Goal: Information Seeking & Learning: Learn about a topic

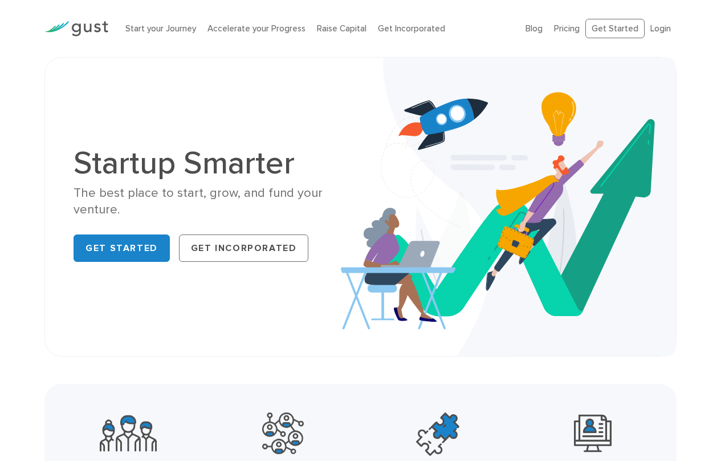
click at [29, 157] on div "Startup Smarter The best place to start, grow, and fund your venture. Get Start…" at bounding box center [360, 206] width 721 height 299
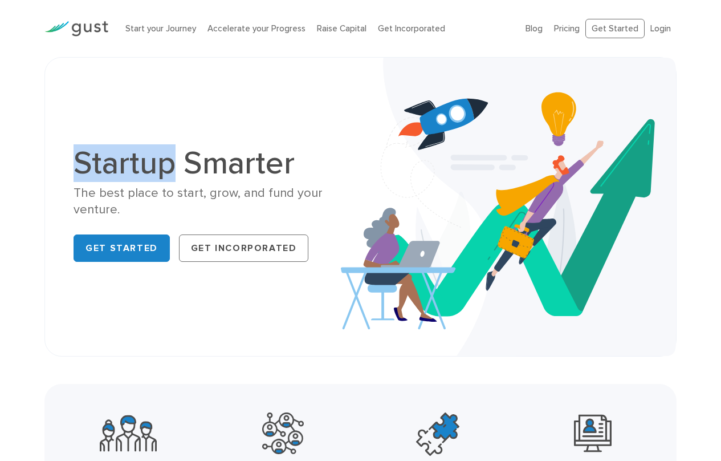
click at [26, 157] on div "Startup Smarter The best place to start, grow, and fund your venture. Get Start…" at bounding box center [360, 206] width 721 height 299
click at [25, 158] on div "Startup Smarter The best place to start, grow, and fund your venture. Get Start…" at bounding box center [360, 206] width 721 height 299
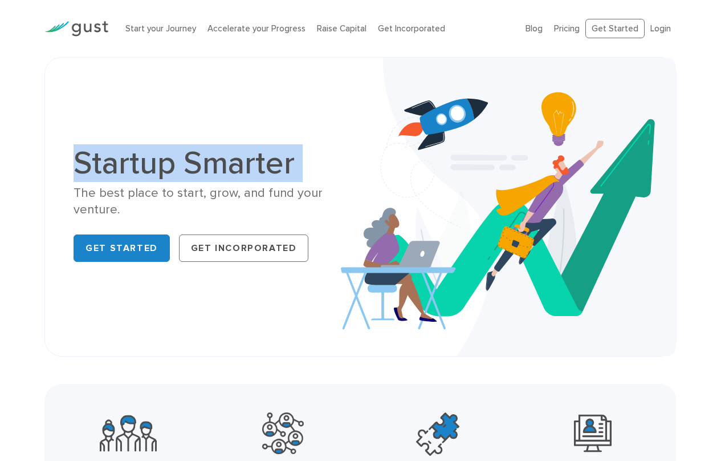
click at [25, 158] on div "Startup Smarter The best place to start, grow, and fund your venture. Get Start…" at bounding box center [360, 206] width 721 height 299
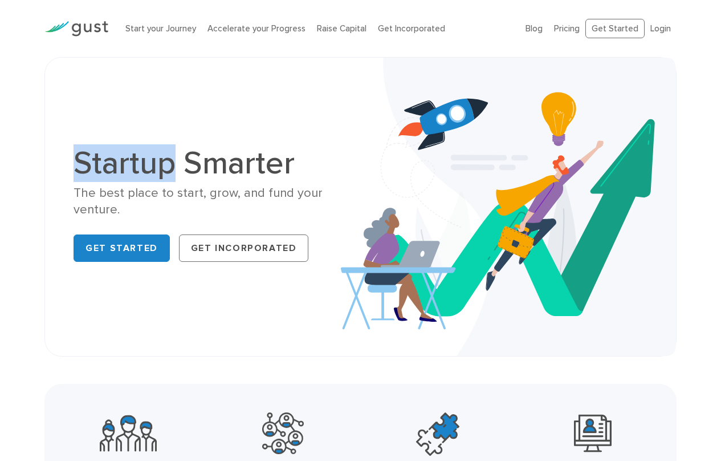
click at [25, 158] on div "Startup Smarter The best place to start, grow, and fund your venture. Get Start…" at bounding box center [360, 206] width 721 height 299
click at [33, 144] on div "Startup Smarter The best place to start, grow, and fund your venture. Get Start…" at bounding box center [360, 206] width 721 height 299
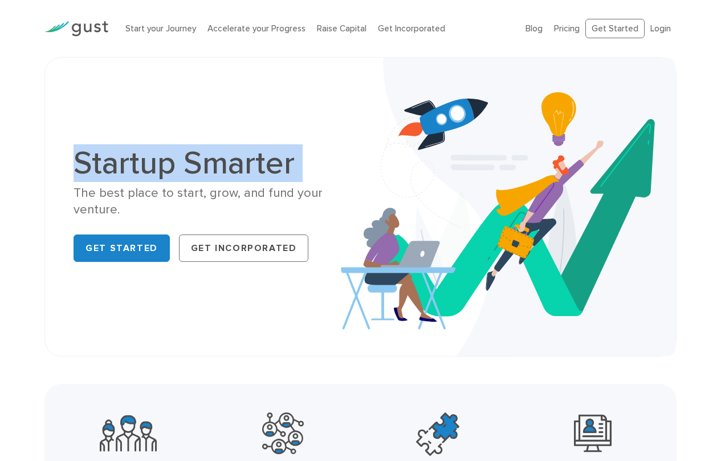
click at [33, 144] on div "Startup Smarter The best place to start, grow, and fund your venture. Get Start…" at bounding box center [360, 206] width 721 height 299
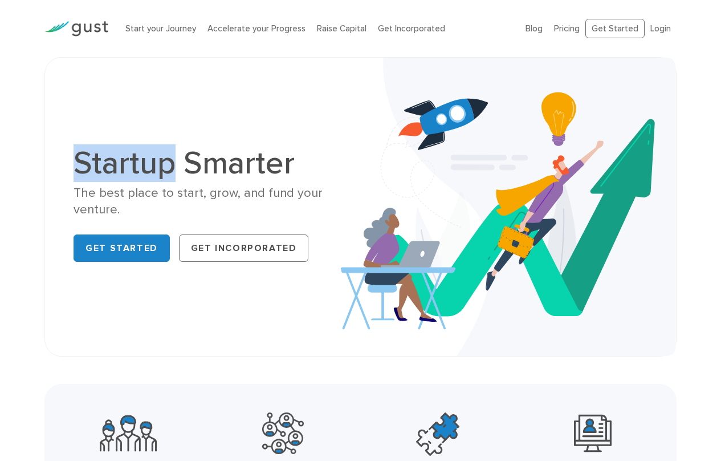
click at [34, 143] on div "Startup Smarter The best place to start, grow, and fund your venture. Get Start…" at bounding box center [360, 206] width 721 height 299
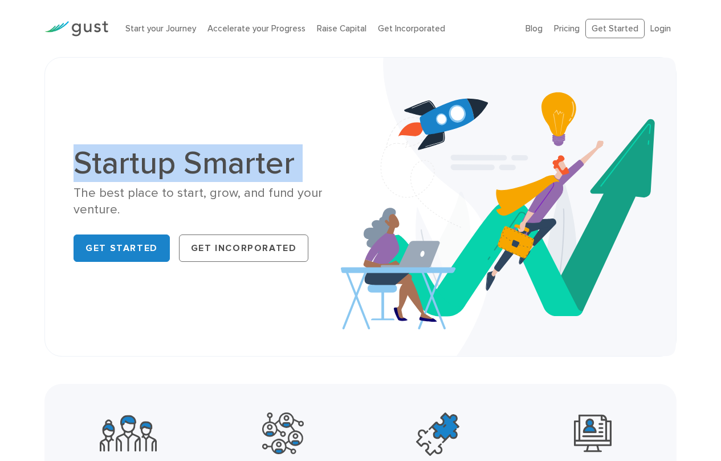
click at [34, 143] on div "Startup Smarter The best place to start, grow, and fund your venture. Get Start…" at bounding box center [360, 206] width 721 height 299
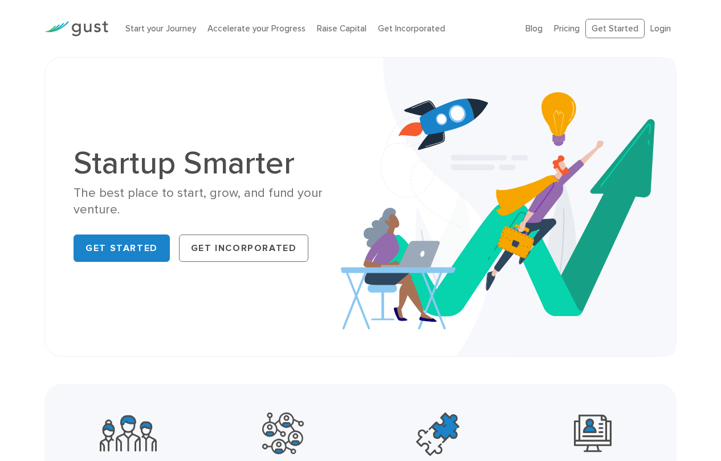
click at [19, 150] on div "Startup Smarter The best place to start, grow, and fund your venture. Get Start…" at bounding box center [360, 206] width 721 height 299
click at [19, 148] on div "Startup Smarter The best place to start, grow, and fund your venture. Get Start…" at bounding box center [360, 206] width 721 height 299
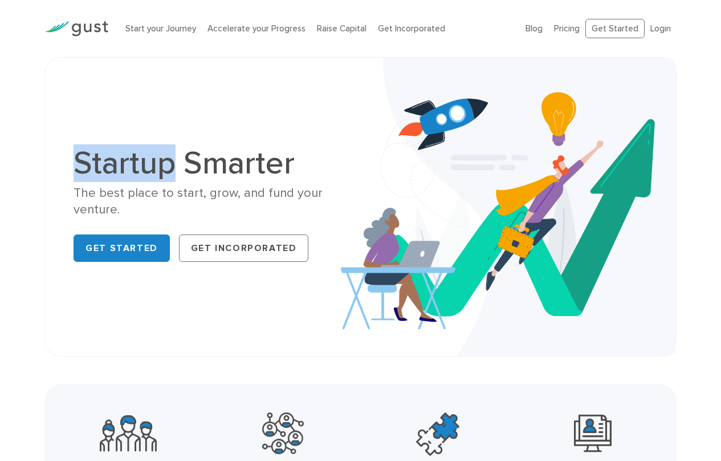
click at [19, 148] on div "Startup Smarter The best place to start, grow, and fund your venture. Get Start…" at bounding box center [360, 206] width 721 height 299
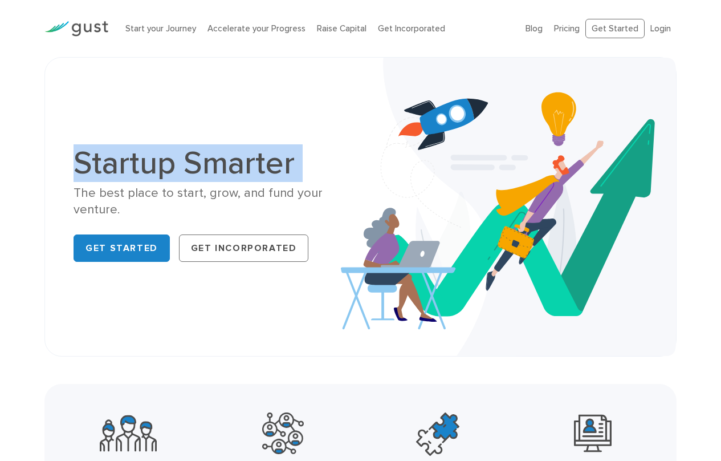
click at [19, 148] on div "Startup Smarter The best place to start, grow, and fund your venture. Get Start…" at bounding box center [360, 206] width 721 height 299
click at [20, 148] on div "Startup Smarter The best place to start, grow, and fund your venture. Get Start…" at bounding box center [360, 206] width 721 height 299
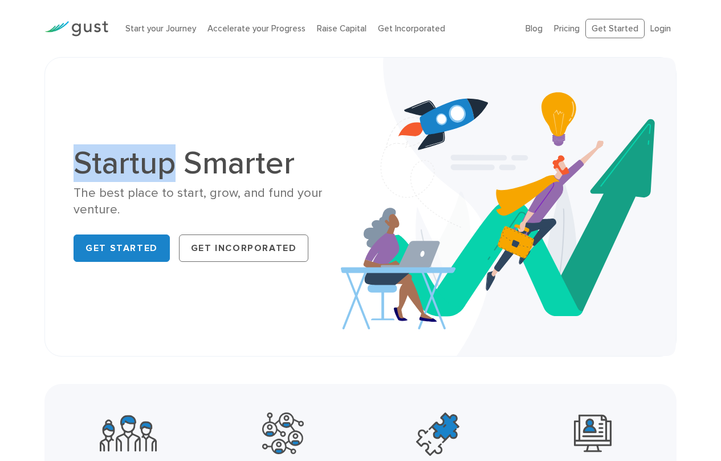
click at [20, 148] on div "Startup Smarter The best place to start, grow, and fund your venture. Get Start…" at bounding box center [360, 206] width 721 height 299
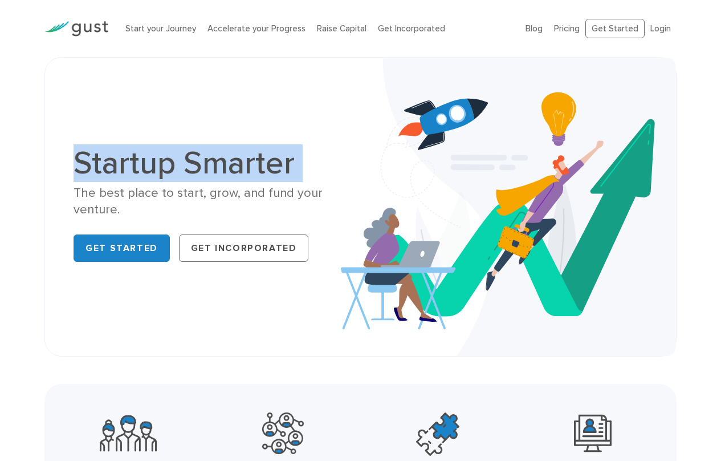
click at [20, 148] on div "Startup Smarter The best place to start, grow, and fund your venture. Get Start…" at bounding box center [360, 206] width 721 height 299
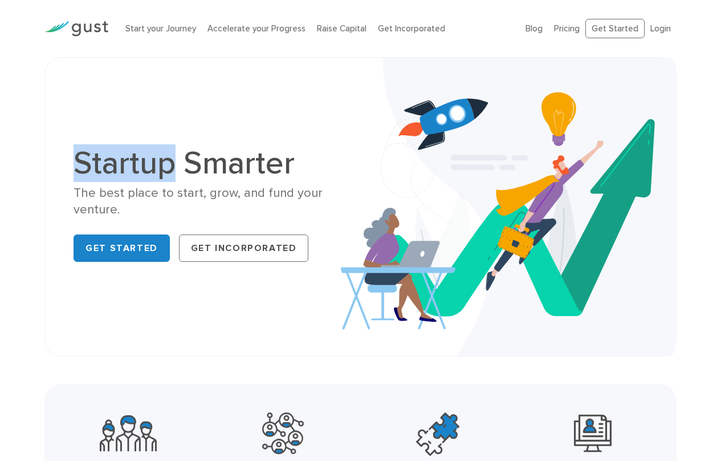
click at [20, 148] on div "Startup Smarter The best place to start, grow, and fund your venture. Get Start…" at bounding box center [360, 206] width 721 height 299
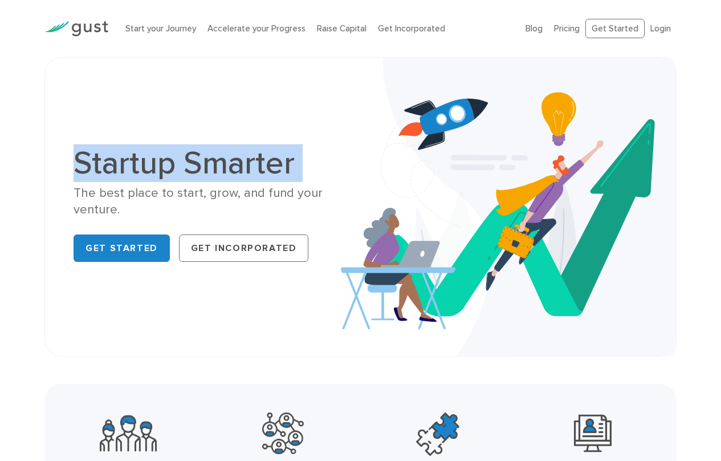
click at [20, 148] on div "Startup Smarter The best place to start, grow, and fund your venture. Get Start…" at bounding box center [360, 206] width 721 height 299
click at [21, 148] on div "Startup Smarter The best place to start, grow, and fund your venture. Get Start…" at bounding box center [360, 206] width 721 height 299
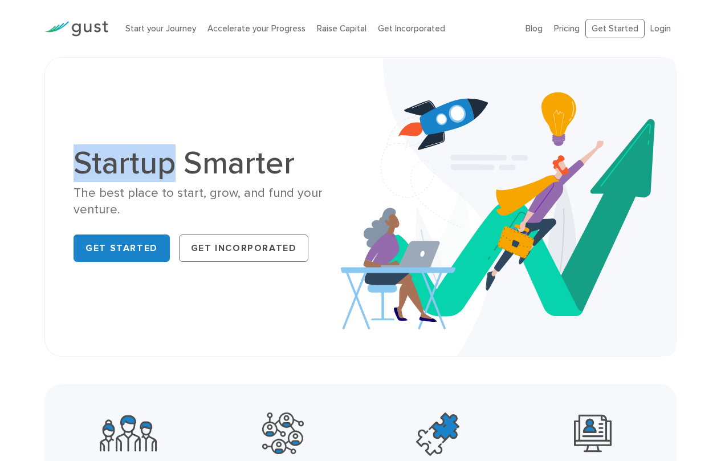
click at [21, 148] on div "Startup Smarter The best place to start, grow, and fund your venture. Get Start…" at bounding box center [360, 206] width 721 height 299
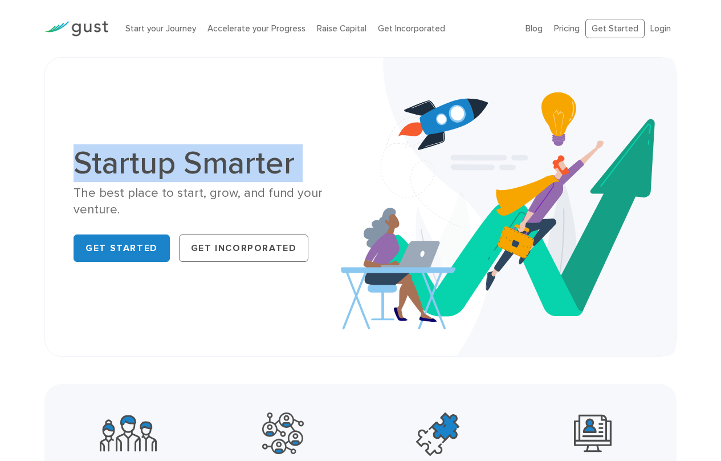
click at [21, 148] on div "Startup Smarter The best place to start, grow, and fund your venture. Get Start…" at bounding box center [360, 206] width 721 height 299
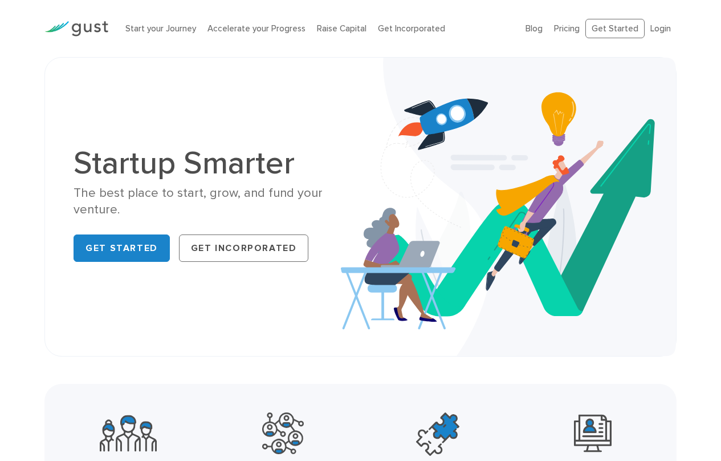
click at [11, 335] on div "Startup Smarter The best place to start, grow, and fund your venture. Get Start…" at bounding box center [360, 206] width 721 height 299
click at [30, 410] on div "Join a community of over 800,000 founders Leverage a network of powerful partne…" at bounding box center [360, 466] width 721 height 164
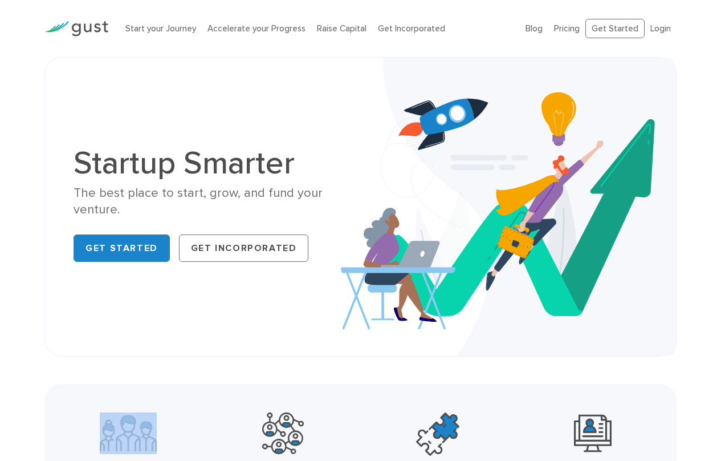
click at [30, 410] on div "Join a community of over 800,000 founders Leverage a network of powerful partne…" at bounding box center [360, 466] width 721 height 164
click at [30, 409] on div "Join a community of over 800,000 founders Leverage a network of powerful partne…" at bounding box center [360, 466] width 721 height 164
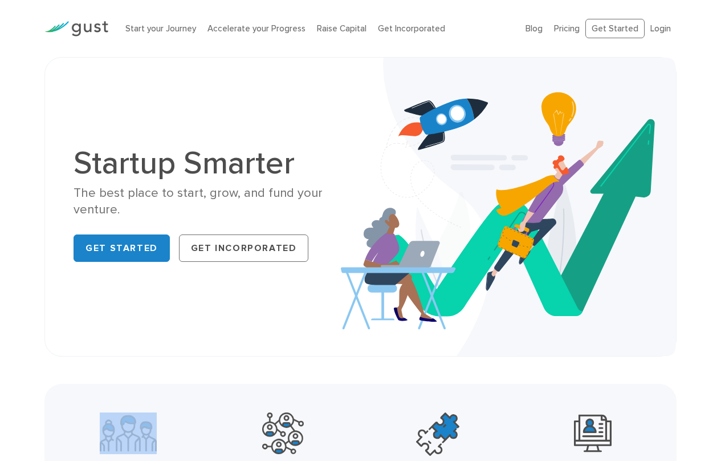
click at [30, 409] on div "Join a community of over 800,000 founders Leverage a network of powerful partne…" at bounding box center [360, 466] width 721 height 164
click at [30, 408] on div "Join a community of over 800,000 founders Leverage a network of powerful partne…" at bounding box center [360, 466] width 721 height 164
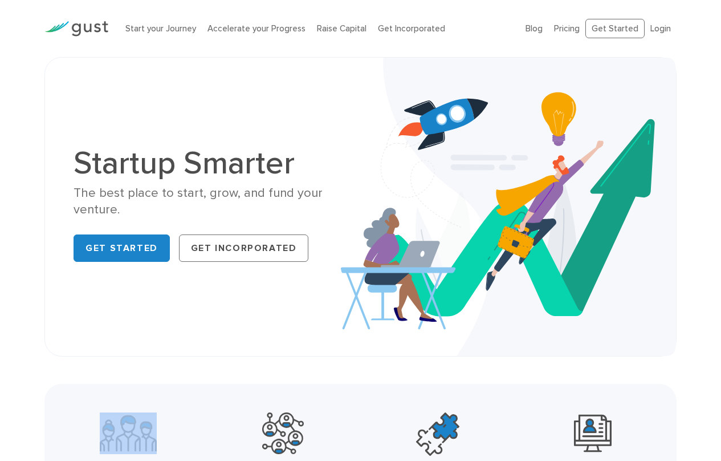
click at [30, 408] on div "Join a community of over 800,000 founders Leverage a network of powerful partne…" at bounding box center [360, 466] width 721 height 164
drag, startPoint x: 154, startPoint y: 81, endPoint x: 137, endPoint y: 76, distance: 17.3
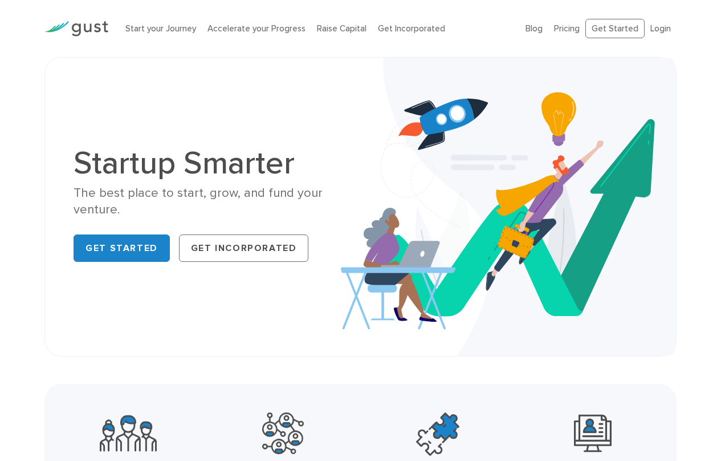
click at [152, 82] on div "Startup Smarter The best place to start, grow, and fund your venture. Get Start…" at bounding box center [360, 206] width 632 height 299
click at [21, 208] on div "Startup Smarter The best place to start, grow, and fund your venture. Get Start…" at bounding box center [360, 206] width 721 height 299
click at [21, 207] on div "Startup Smarter The best place to start, grow, and fund your venture. Get Start…" at bounding box center [360, 206] width 721 height 299
click at [21, 211] on div "Startup Smarter The best place to start, grow, and fund your venture. Get Start…" at bounding box center [360, 206] width 721 height 299
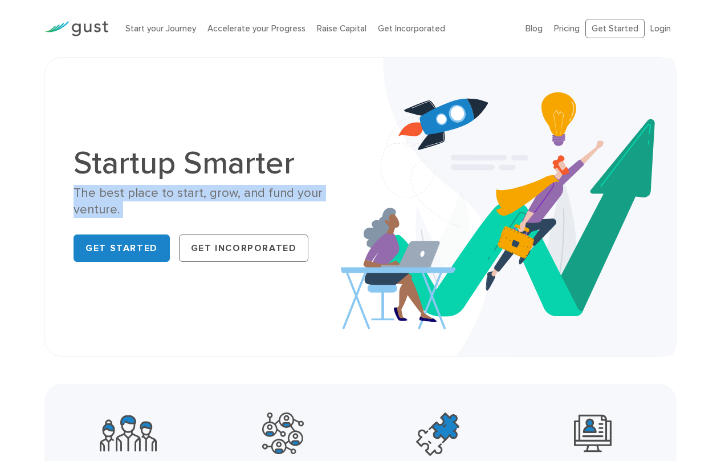
click at [19, 213] on div "Startup Smarter The best place to start, grow, and fund your venture. Get Start…" at bounding box center [360, 206] width 721 height 299
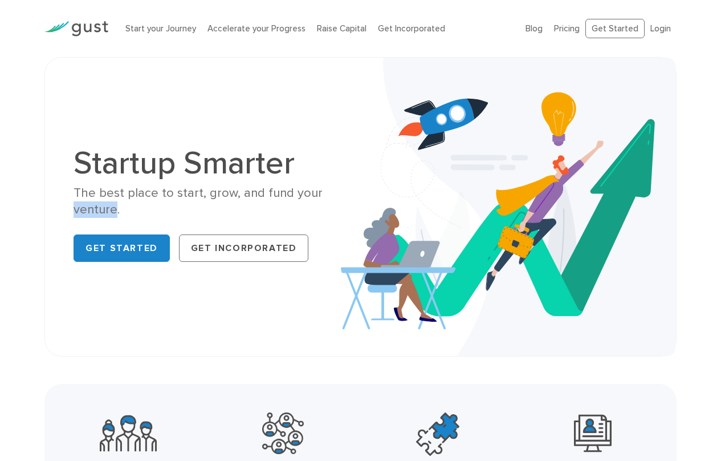
click at [19, 213] on div "Startup Smarter The best place to start, grow, and fund your venture. Get Start…" at bounding box center [360, 206] width 721 height 299
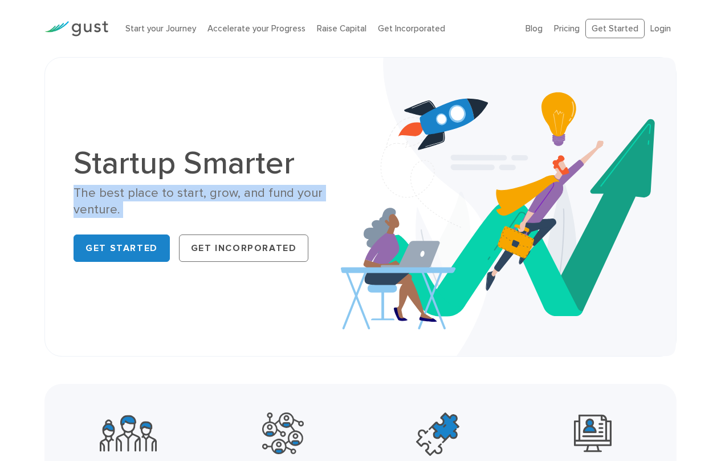
click at [19, 213] on div "Startup Smarter The best place to start, grow, and fund your venture. Get Start…" at bounding box center [360, 206] width 721 height 299
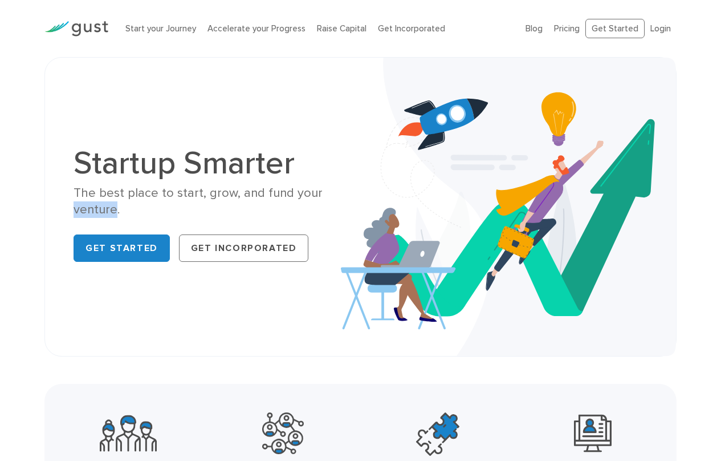
click at [19, 213] on div "Startup Smarter The best place to start, grow, and fund your venture. Get Start…" at bounding box center [360, 206] width 721 height 299
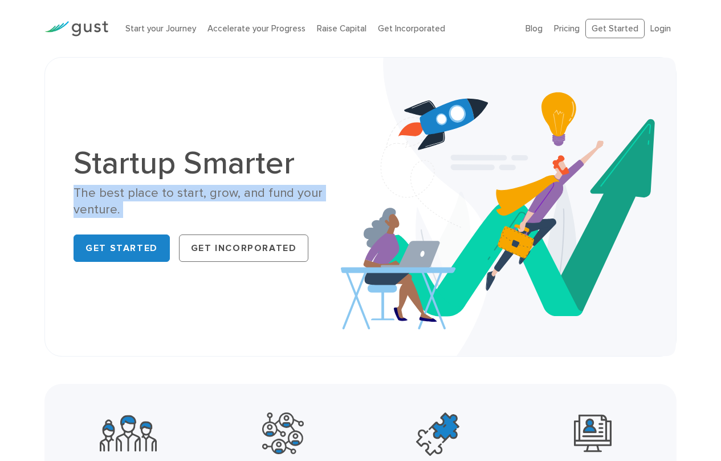
click at [19, 213] on div "Startup Smarter The best place to start, grow, and fund your venture. Get Start…" at bounding box center [360, 206] width 721 height 299
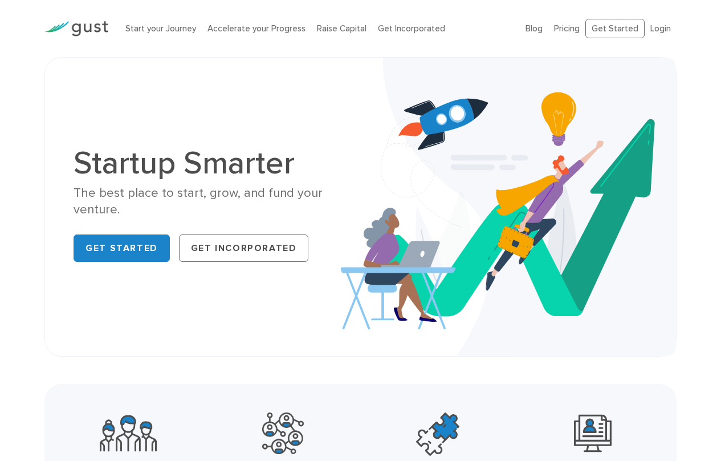
click at [9, 74] on div "Startup Smarter The best place to start, grow, and fund your venture. Get Start…" at bounding box center [360, 206] width 721 height 299
click at [14, 116] on div "Startup Smarter The best place to start, grow, and fund your venture. Get Start…" at bounding box center [360, 206] width 721 height 299
drag, startPoint x: 30, startPoint y: 131, endPoint x: 10, endPoint y: 150, distance: 27.8
click at [10, 150] on div "Startup Smarter The best place to start, grow, and fund your venture. Get Start…" at bounding box center [360, 206] width 721 height 299
click at [9, 153] on div "Startup Smarter The best place to start, grow, and fund your venture. Get Start…" at bounding box center [360, 206] width 721 height 299
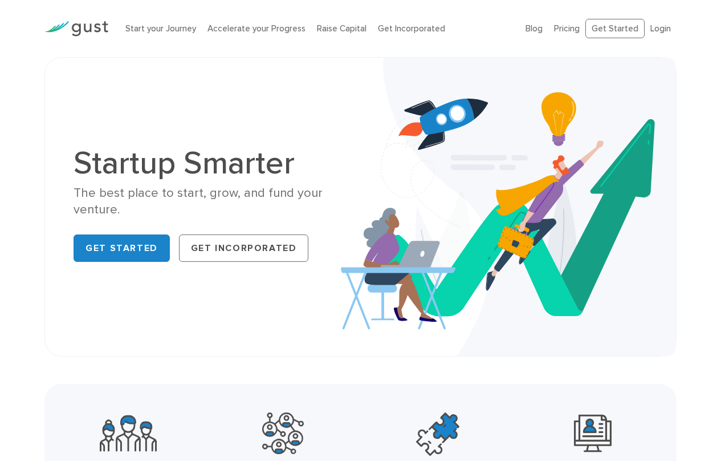
drag, startPoint x: 9, startPoint y: 153, endPoint x: 7, endPoint y: 163, distance: 9.8
click at [7, 157] on div "Startup Smarter The best place to start, grow, and fund your venture. Get Start…" at bounding box center [360, 206] width 721 height 299
click at [7, 163] on div "Startup Smarter The best place to start, grow, and fund your venture. Get Start…" at bounding box center [360, 206] width 721 height 299
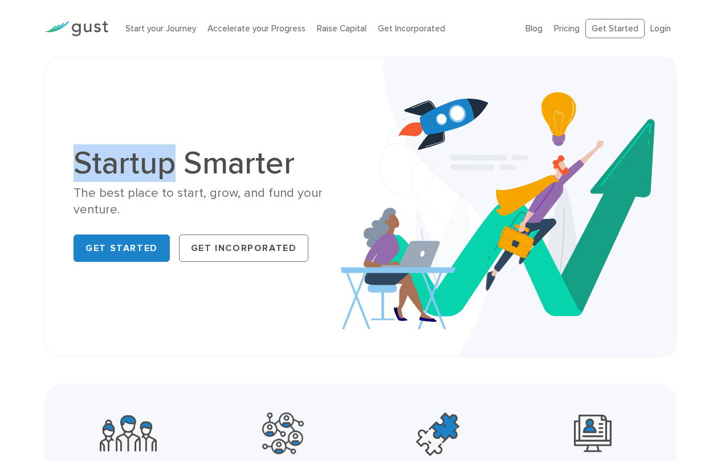
click at [7, 163] on div "Startup Smarter The best place to start, grow, and fund your venture. Get Start…" at bounding box center [360, 206] width 721 height 299
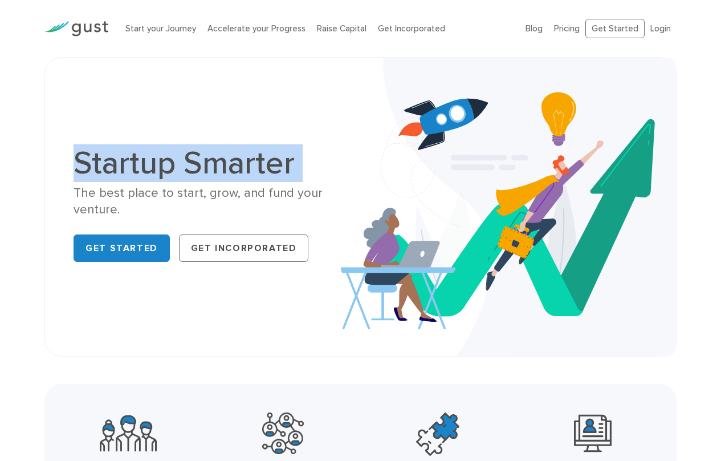
drag, startPoint x: 7, startPoint y: 163, endPoint x: 18, endPoint y: 173, distance: 14.9
click at [17, 173] on div "Startup Smarter The best place to start, grow, and fund your venture. Get Start…" at bounding box center [360, 206] width 721 height 299
click at [20, 173] on div "Startup Smarter The best place to start, grow, and fund your venture. Get Start…" at bounding box center [360, 206] width 721 height 299
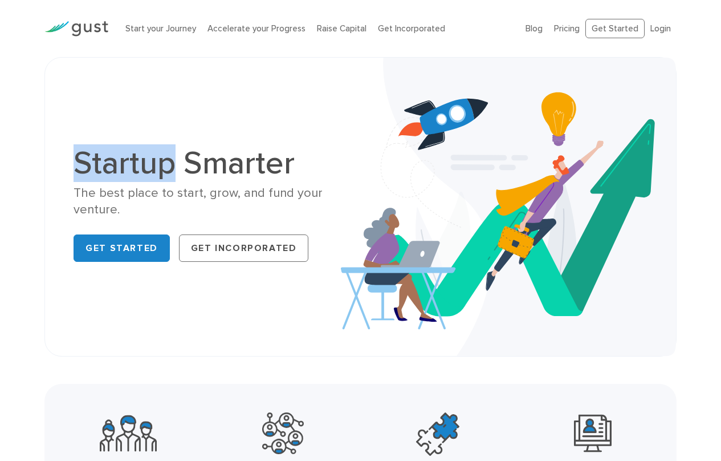
click at [20, 173] on div "Startup Smarter The best place to start, grow, and fund your venture. Get Start…" at bounding box center [360, 206] width 721 height 299
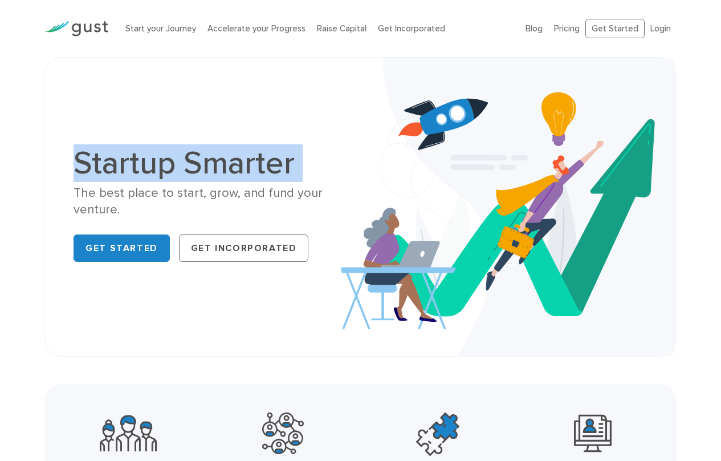
click at [20, 173] on div "Startup Smarter The best place to start, grow, and fund your venture. Get Start…" at bounding box center [360, 206] width 721 height 299
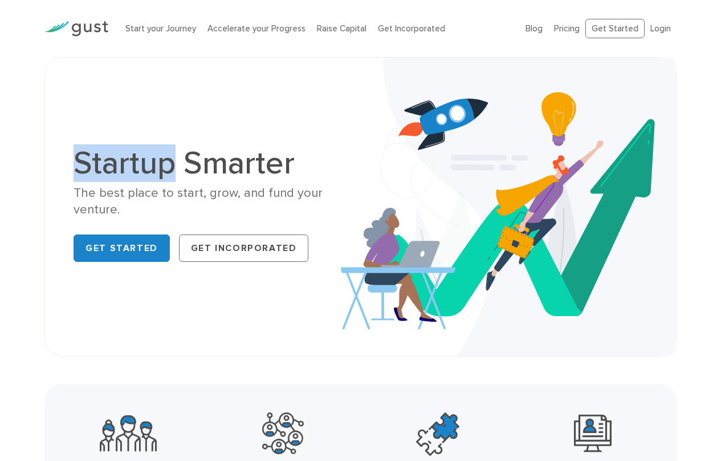
click at [20, 173] on div "Startup Smarter The best place to start, grow, and fund your venture. Get Start…" at bounding box center [360, 206] width 721 height 299
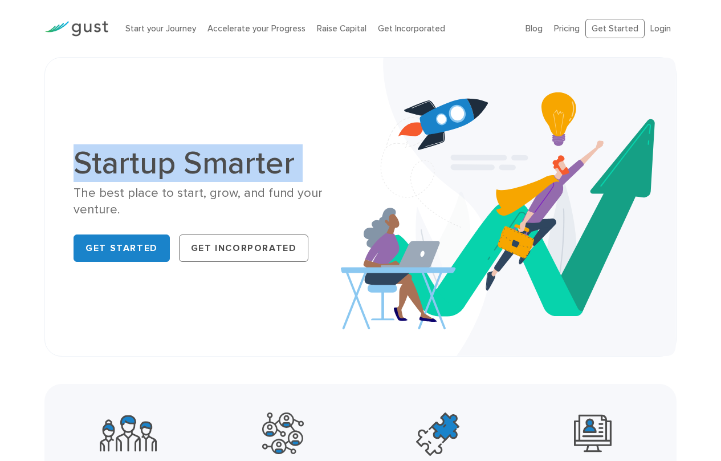
click at [20, 173] on div "Startup Smarter The best place to start, grow, and fund your venture. Get Start…" at bounding box center [360, 206] width 721 height 299
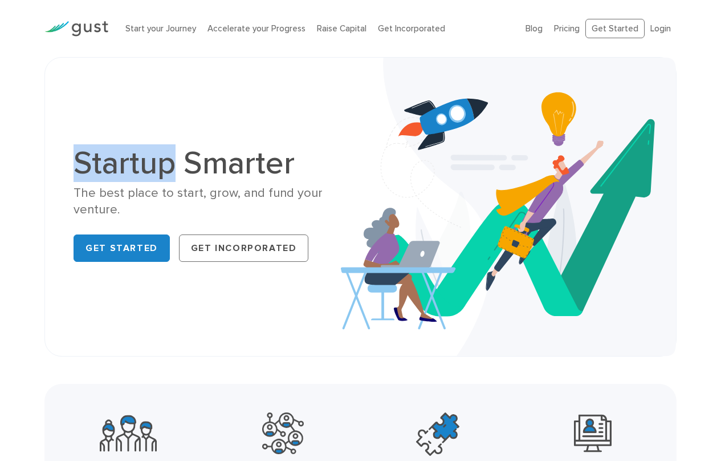
click at [20, 173] on div "Startup Smarter The best place to start, grow, and fund your venture. Get Start…" at bounding box center [360, 206] width 721 height 299
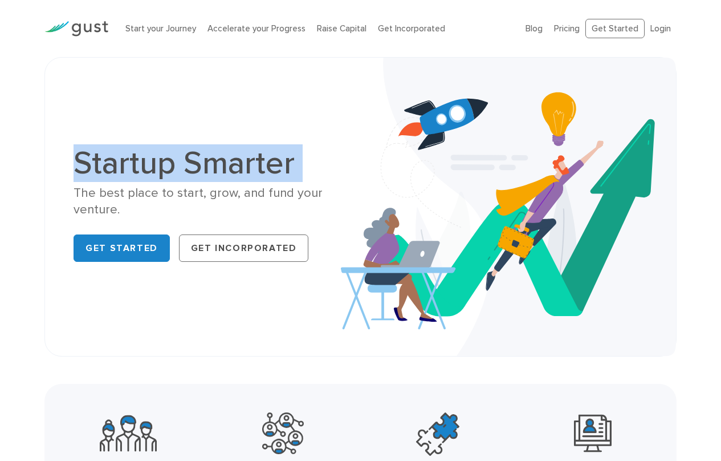
click at [20, 173] on div "Startup Smarter The best place to start, grow, and fund your venture. Get Start…" at bounding box center [360, 206] width 721 height 299
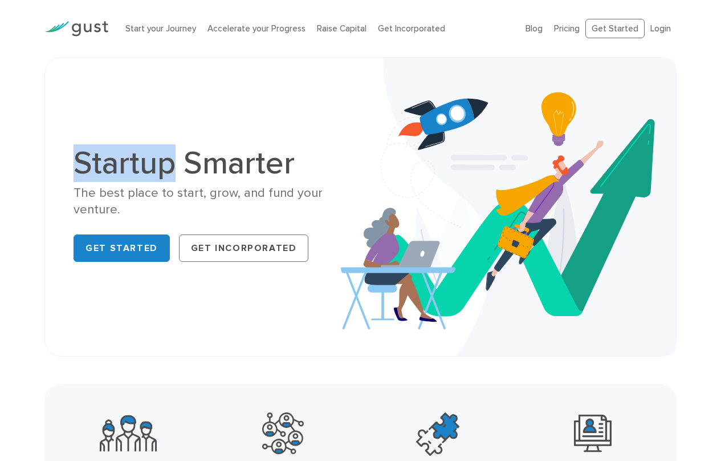
click at [20, 173] on div "Startup Smarter The best place to start, grow, and fund your venture. Get Start…" at bounding box center [360, 206] width 721 height 299
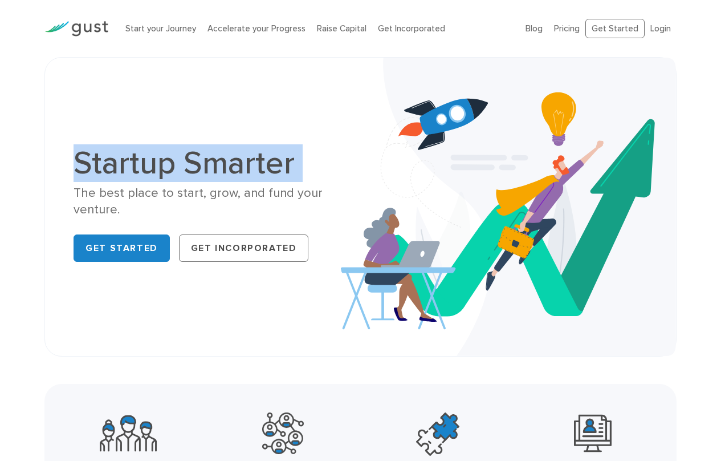
click at [20, 173] on div "Startup Smarter The best place to start, grow, and fund your venture. Get Start…" at bounding box center [360, 206] width 721 height 299
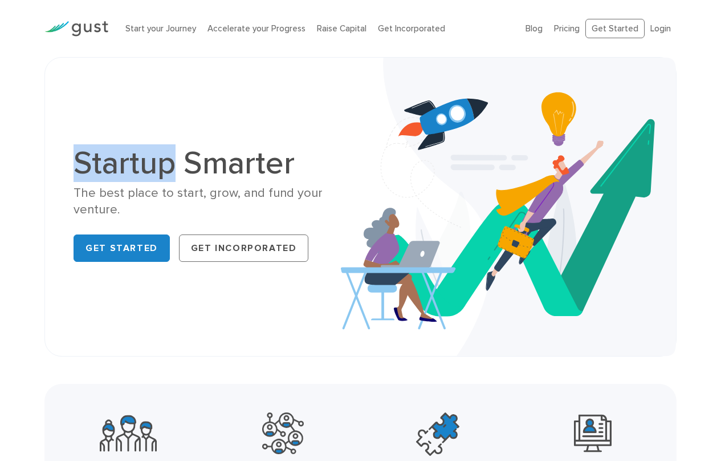
click at [20, 173] on div "Startup Smarter The best place to start, grow, and fund your venture. Get Start…" at bounding box center [360, 206] width 721 height 299
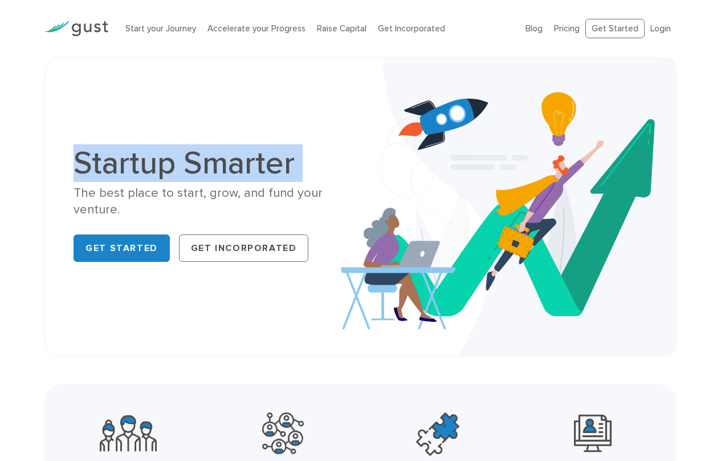
click at [20, 173] on div "Startup Smarter The best place to start, grow, and fund your venture. Get Start…" at bounding box center [360, 206] width 721 height 299
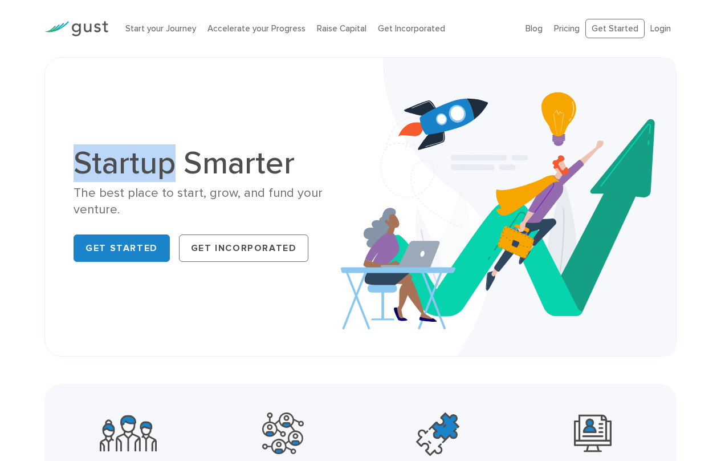
click at [20, 173] on div "Startup Smarter The best place to start, grow, and fund your venture. Get Start…" at bounding box center [360, 206] width 721 height 299
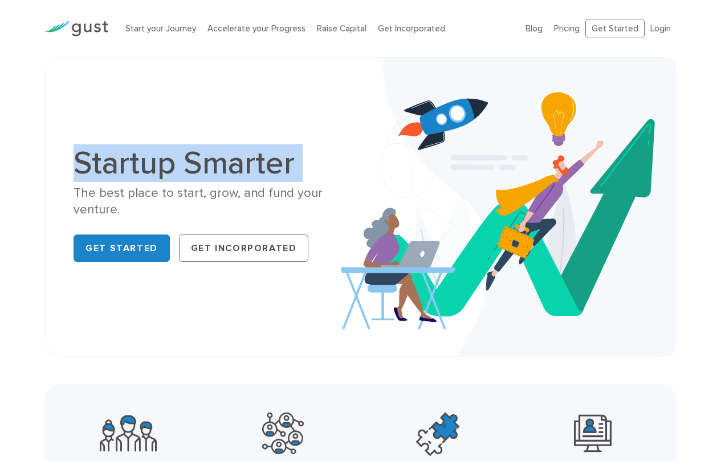
click at [20, 173] on div "Startup Smarter The best place to start, grow, and fund your venture. Get Start…" at bounding box center [360, 206] width 721 height 299
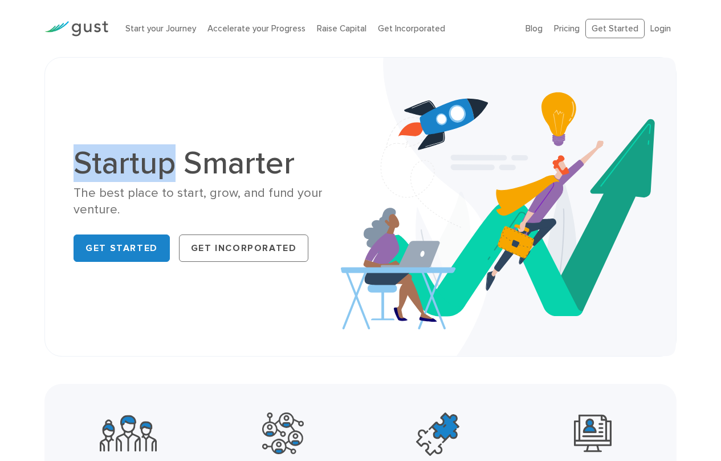
click at [20, 173] on div "Startup Smarter The best place to start, grow, and fund your venture. Get Start…" at bounding box center [360, 206] width 721 height 299
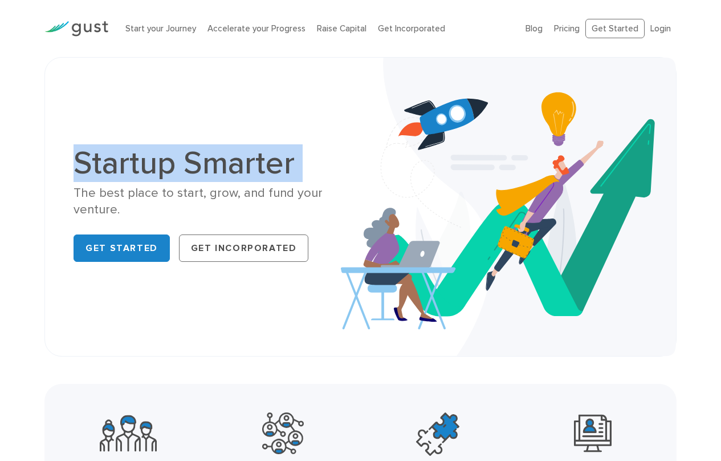
click at [20, 173] on div "Startup Smarter The best place to start, grow, and fund your venture. Get Start…" at bounding box center [360, 206] width 721 height 299
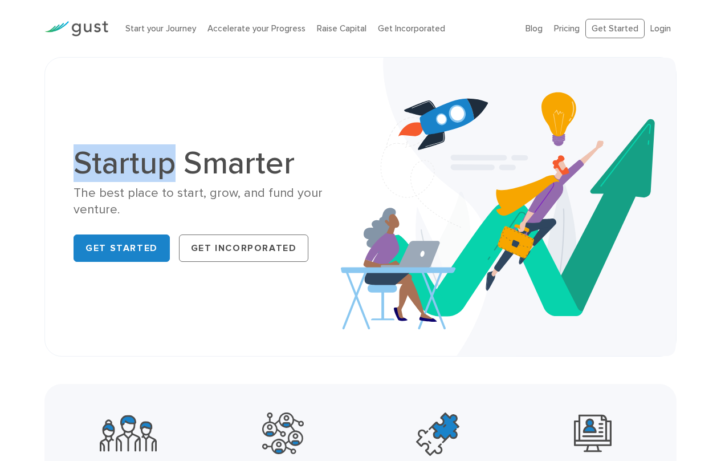
click at [20, 173] on div "Startup Smarter The best place to start, grow, and fund your venture. Get Start…" at bounding box center [360, 206] width 721 height 299
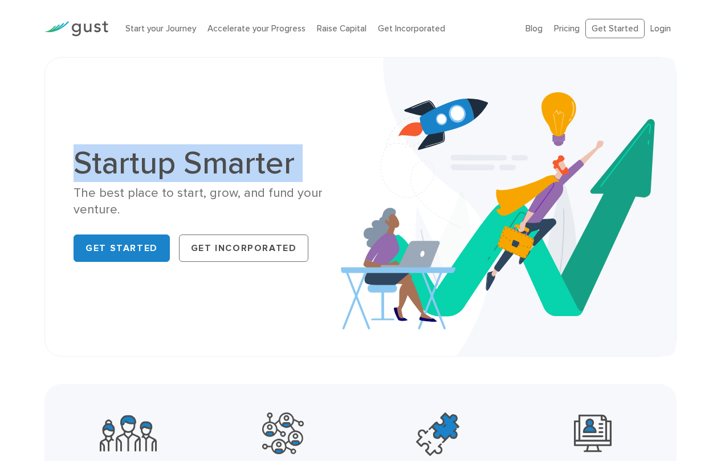
click at [20, 173] on div "Startup Smarter The best place to start, grow, and fund your venture. Get Start…" at bounding box center [360, 206] width 721 height 299
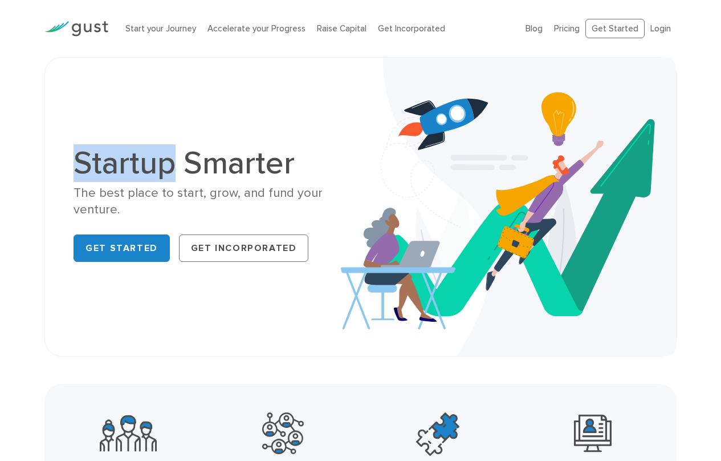
click at [20, 173] on div "Startup Smarter The best place to start, grow, and fund your venture. Get Start…" at bounding box center [360, 206] width 721 height 299
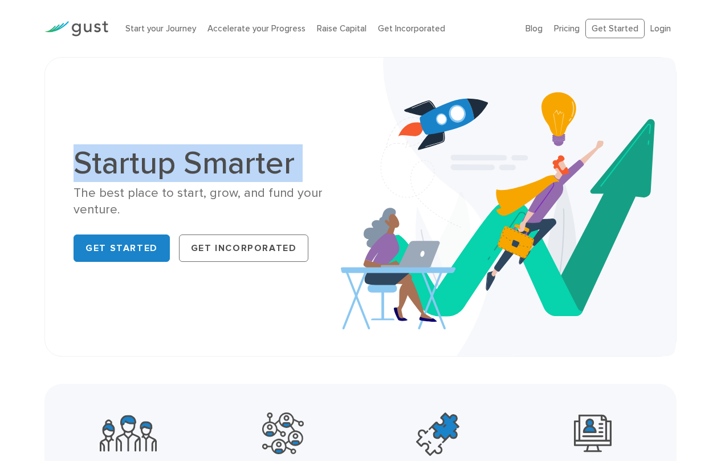
click at [20, 173] on div "Startup Smarter The best place to start, grow, and fund your venture. Get Start…" at bounding box center [360, 206] width 721 height 299
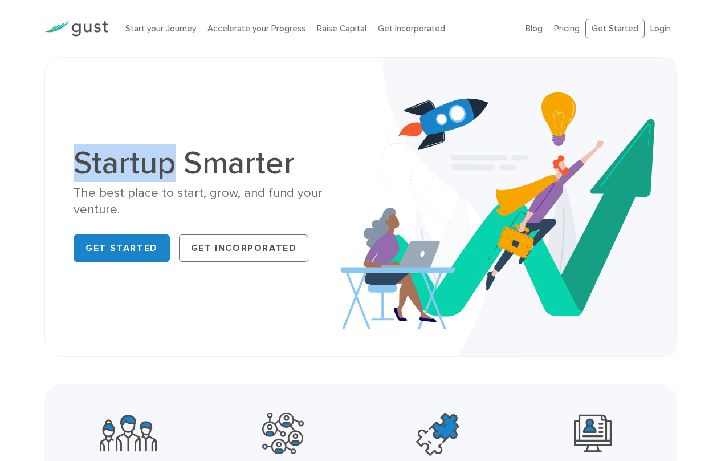
click at [20, 173] on div "Startup Smarter The best place to start, grow, and fund your venture. Get Start…" at bounding box center [360, 206] width 721 height 299
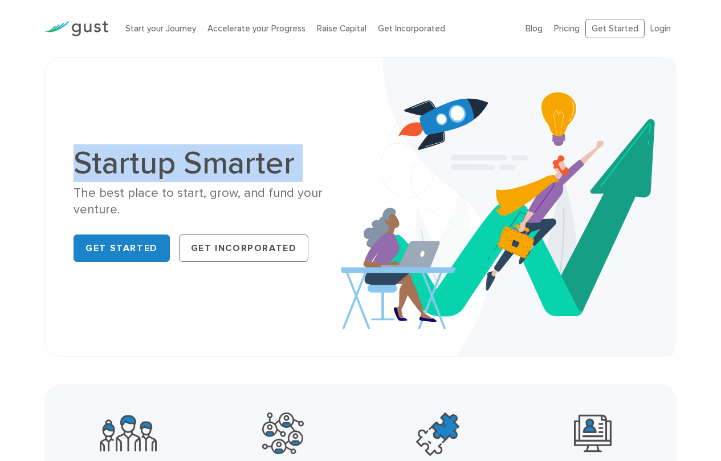
click at [20, 173] on div "Startup Smarter The best place to start, grow, and fund your venture. Get Start…" at bounding box center [360, 206] width 721 height 299
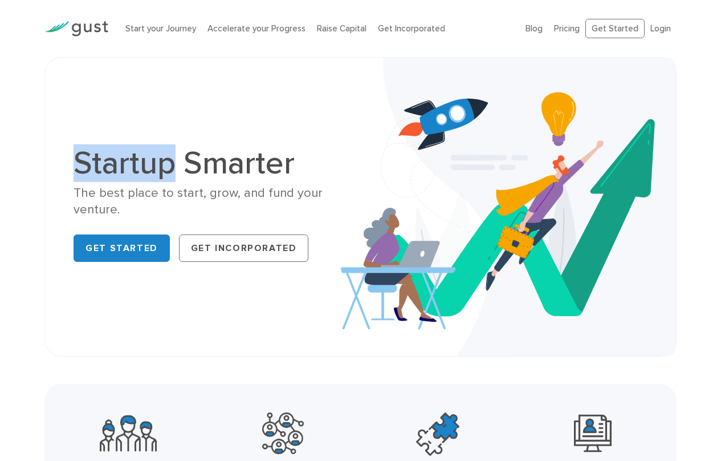
click at [20, 173] on div "Startup Smarter The best place to start, grow, and fund your venture. Get Start…" at bounding box center [360, 206] width 721 height 299
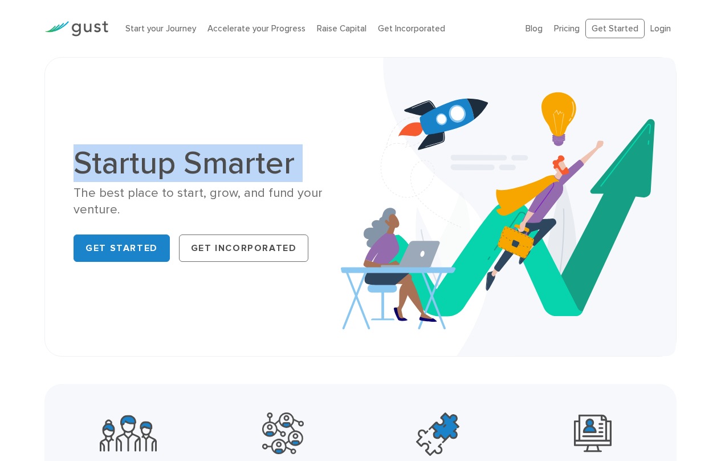
click at [20, 173] on div "Startup Smarter The best place to start, grow, and fund your venture. Get Start…" at bounding box center [360, 206] width 721 height 299
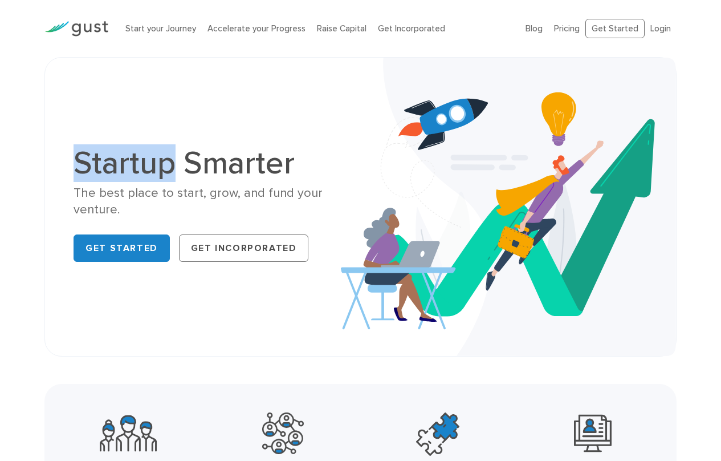
click at [20, 177] on div "Startup Smarter The best place to start, grow, and fund your venture. Get Start…" at bounding box center [360, 206] width 721 height 299
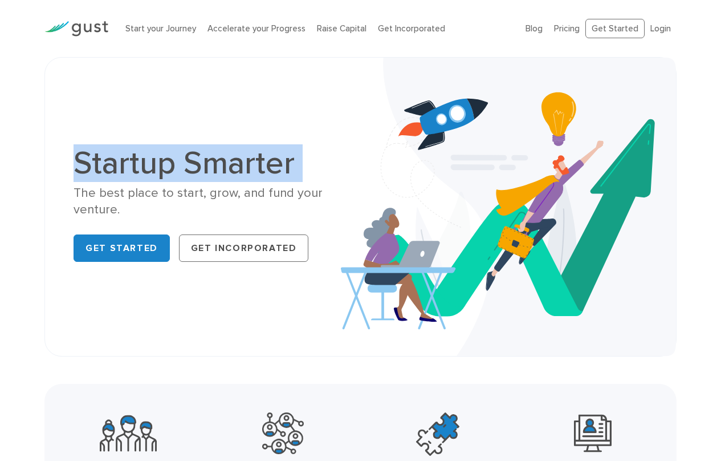
click at [20, 177] on div "Startup Smarter The best place to start, grow, and fund your venture. Get Start…" at bounding box center [360, 206] width 721 height 299
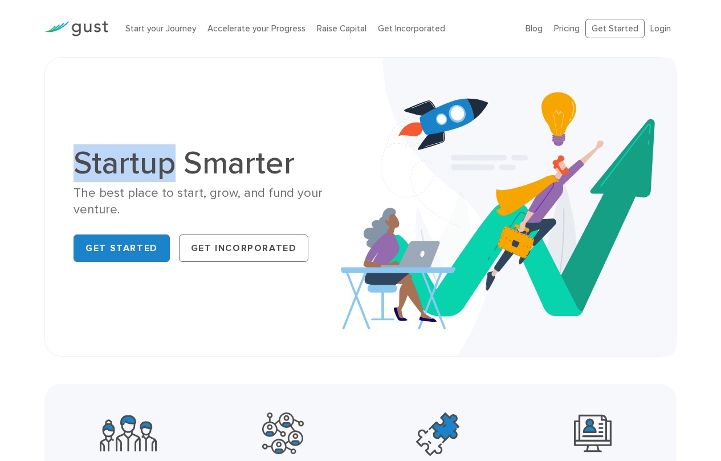
click at [20, 177] on div "Startup Smarter The best place to start, grow, and fund your venture. Get Start…" at bounding box center [360, 206] width 721 height 299
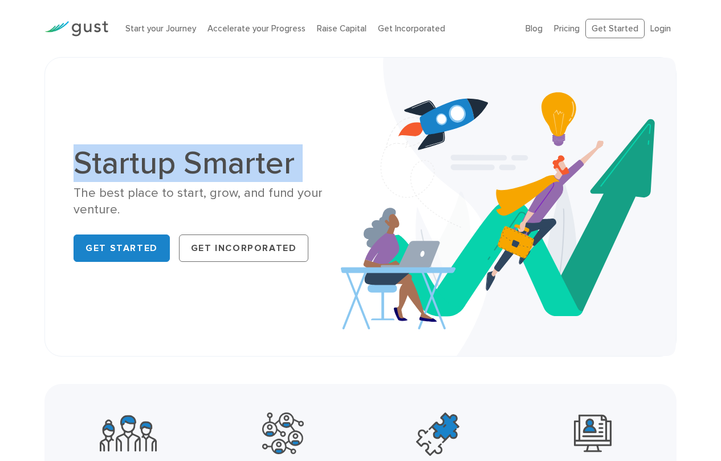
click at [20, 177] on div "Startup Smarter The best place to start, grow, and fund your venture. Get Start…" at bounding box center [360, 206] width 721 height 299
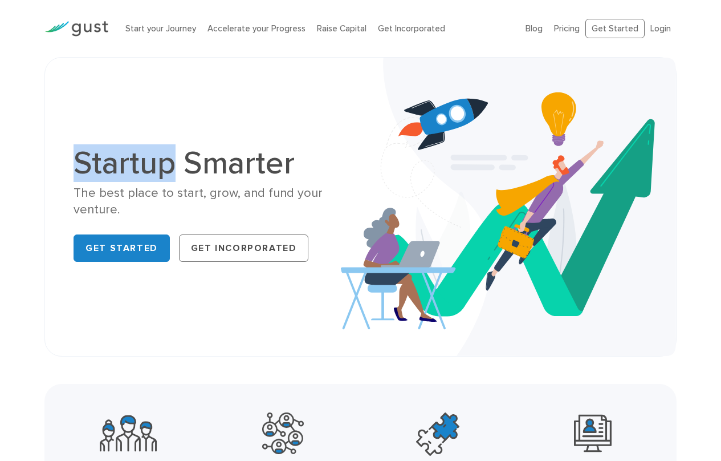
click at [20, 177] on div "Startup Smarter The best place to start, grow, and fund your venture. Get Start…" at bounding box center [360, 206] width 721 height 299
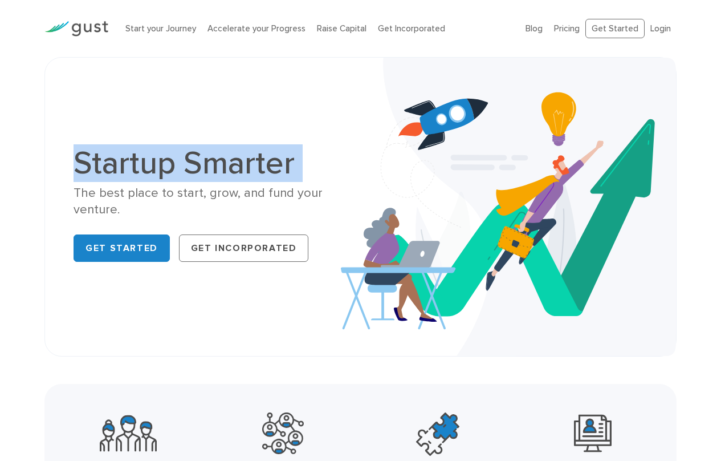
click at [20, 177] on div "Startup Smarter The best place to start, grow, and fund your venture. Get Start…" at bounding box center [360, 206] width 721 height 299
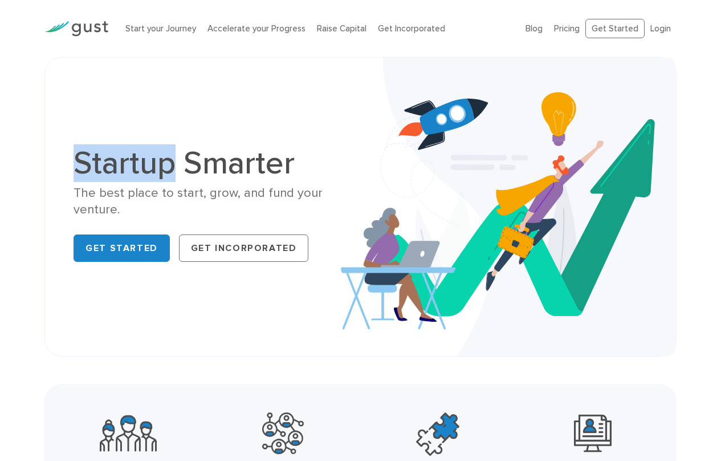
click at [20, 177] on div "Startup Smarter The best place to start, grow, and fund your venture. Get Start…" at bounding box center [360, 206] width 721 height 299
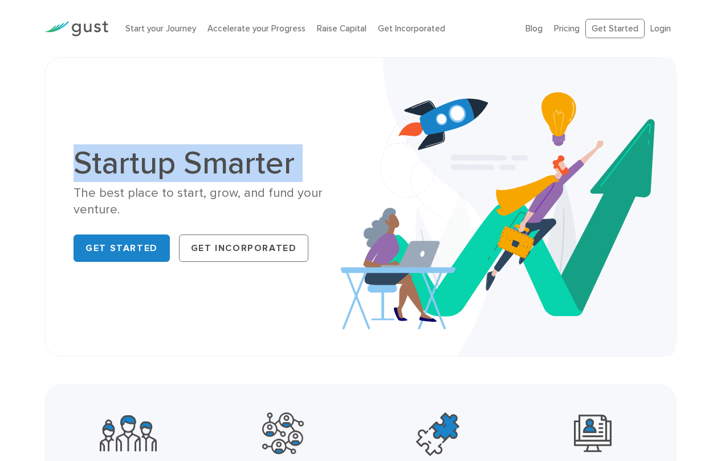
click at [20, 177] on div "Startup Smarter The best place to start, grow, and fund your venture. Get Start…" at bounding box center [360, 206] width 721 height 299
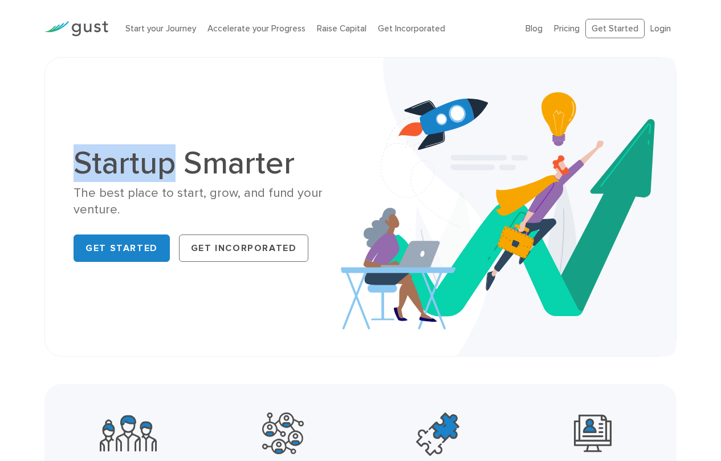
click at [20, 177] on div "Startup Smarter The best place to start, grow, and fund your venture. Get Start…" at bounding box center [360, 206] width 721 height 299
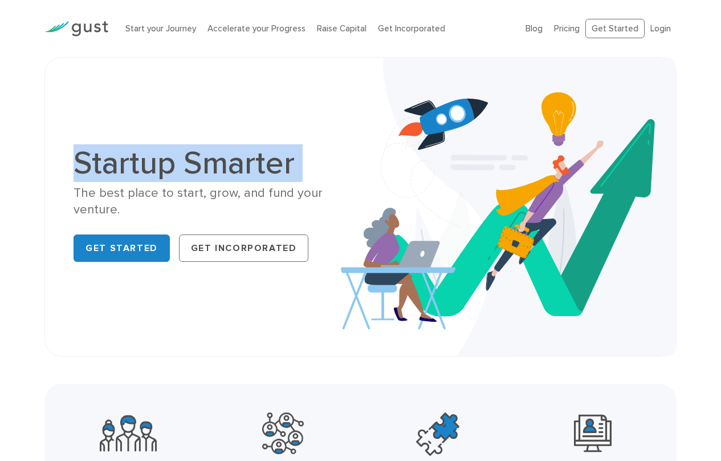
click at [20, 177] on div "Startup Smarter The best place to start, grow, and fund your venture. Get Start…" at bounding box center [360, 206] width 721 height 299
click at [32, 151] on div "Startup Smarter The best place to start, grow, and fund your venture. Get Start…" at bounding box center [360, 206] width 721 height 299
